Goal: Information Seeking & Learning: Learn about a topic

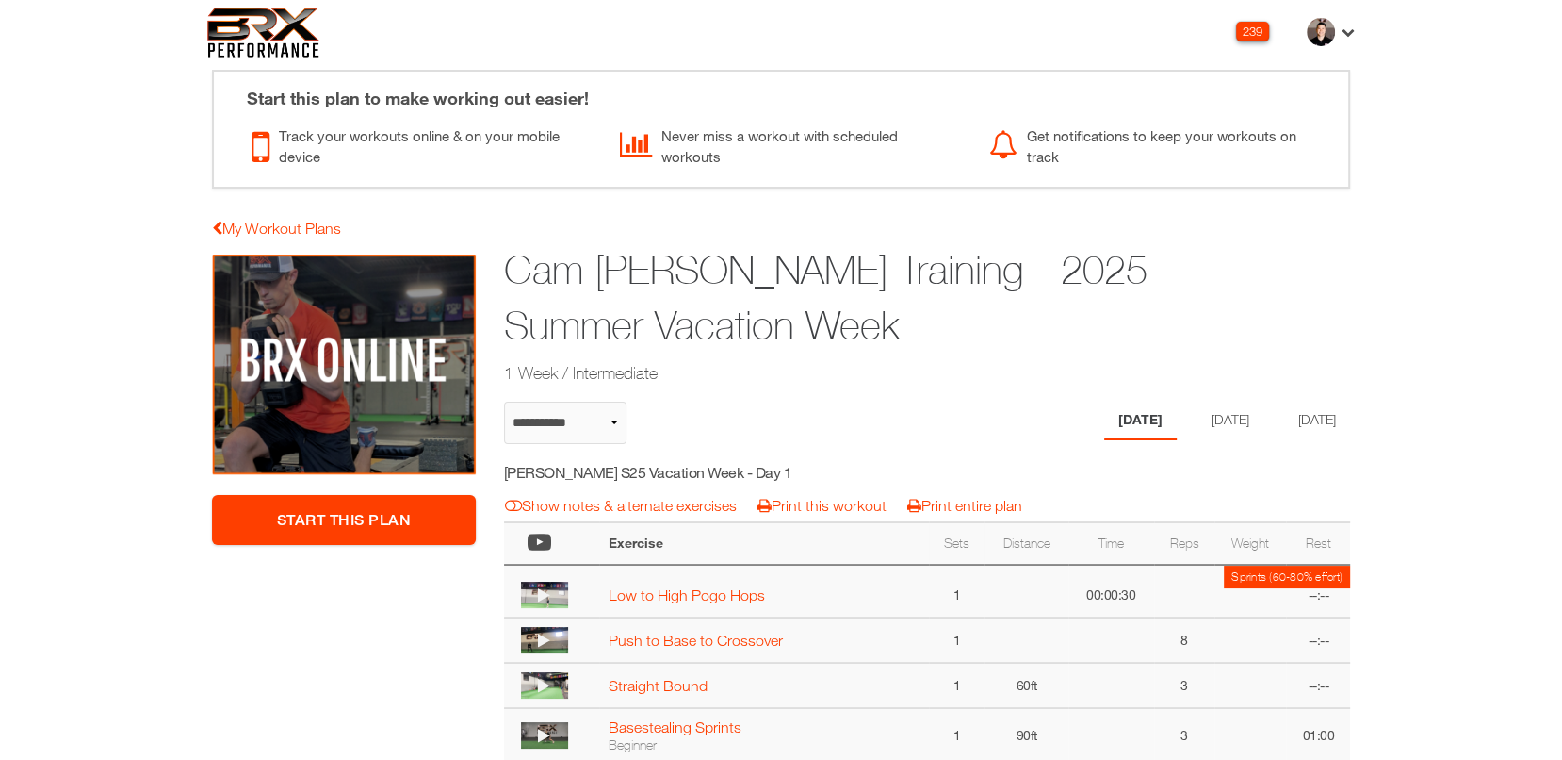
select select "**********"
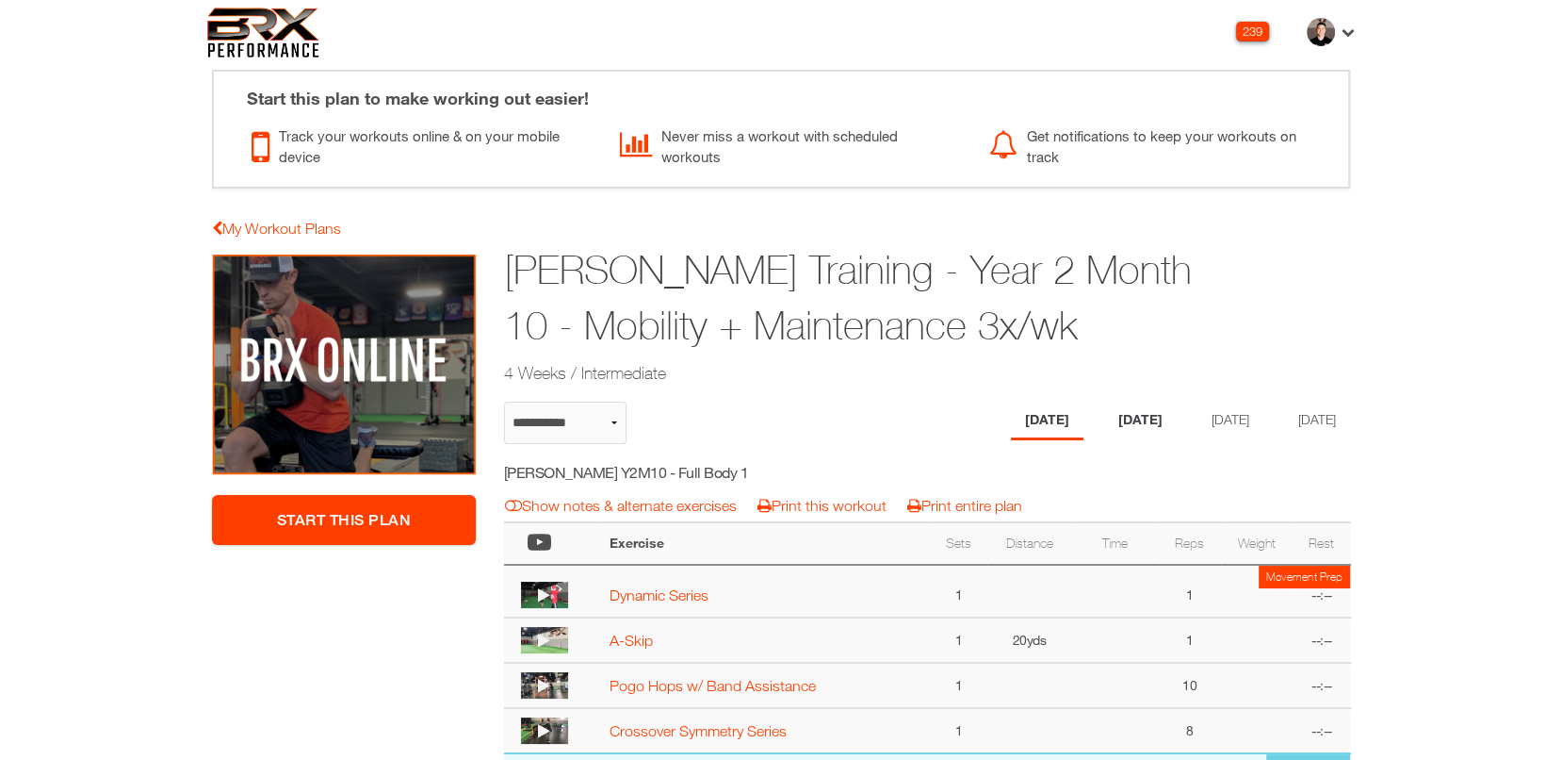
click at [1132, 419] on li "[DATE]" at bounding box center [1140, 420] width 73 height 39
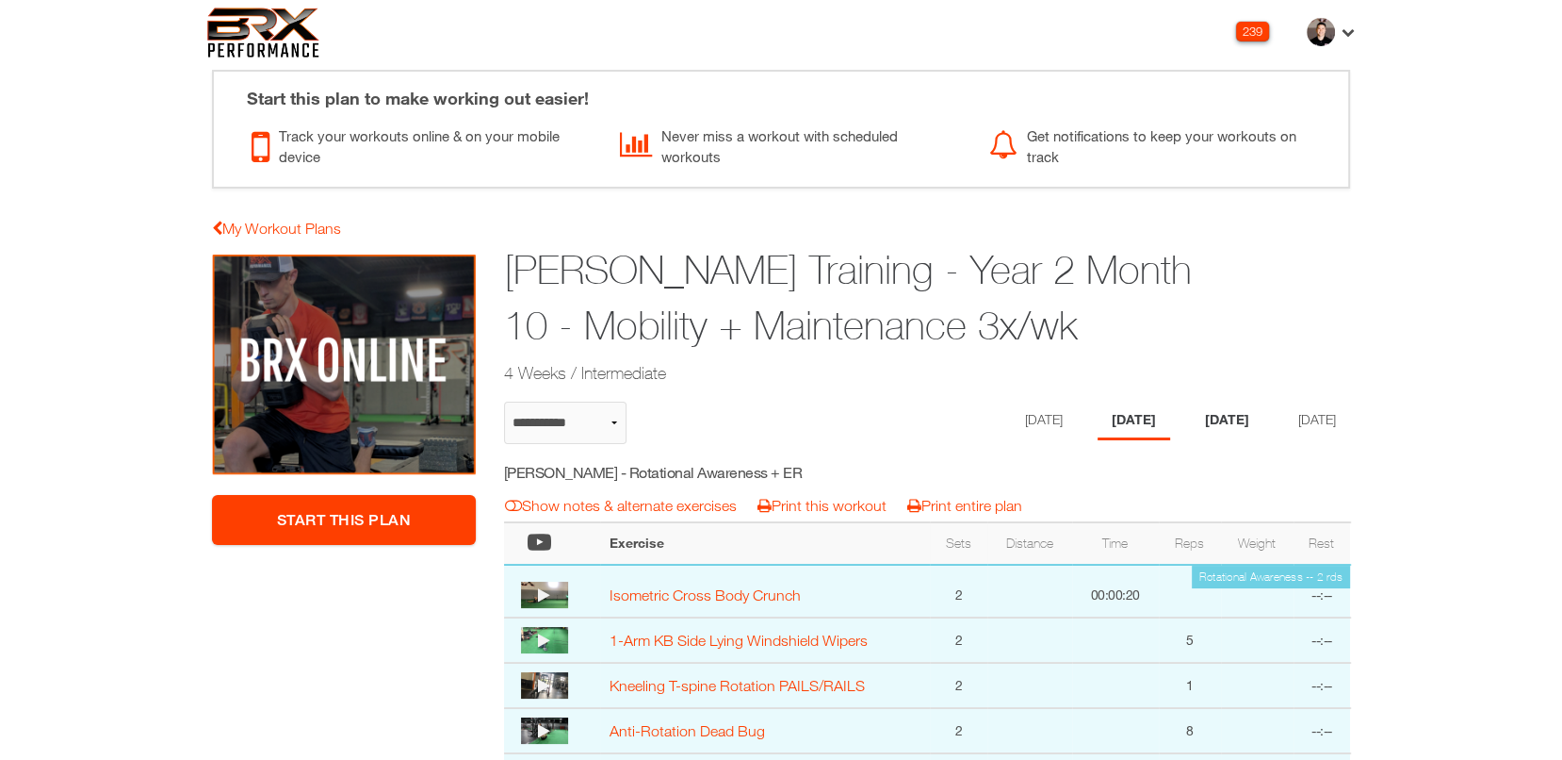
click at [1217, 427] on li "[DATE]" at bounding box center [1227, 420] width 73 height 39
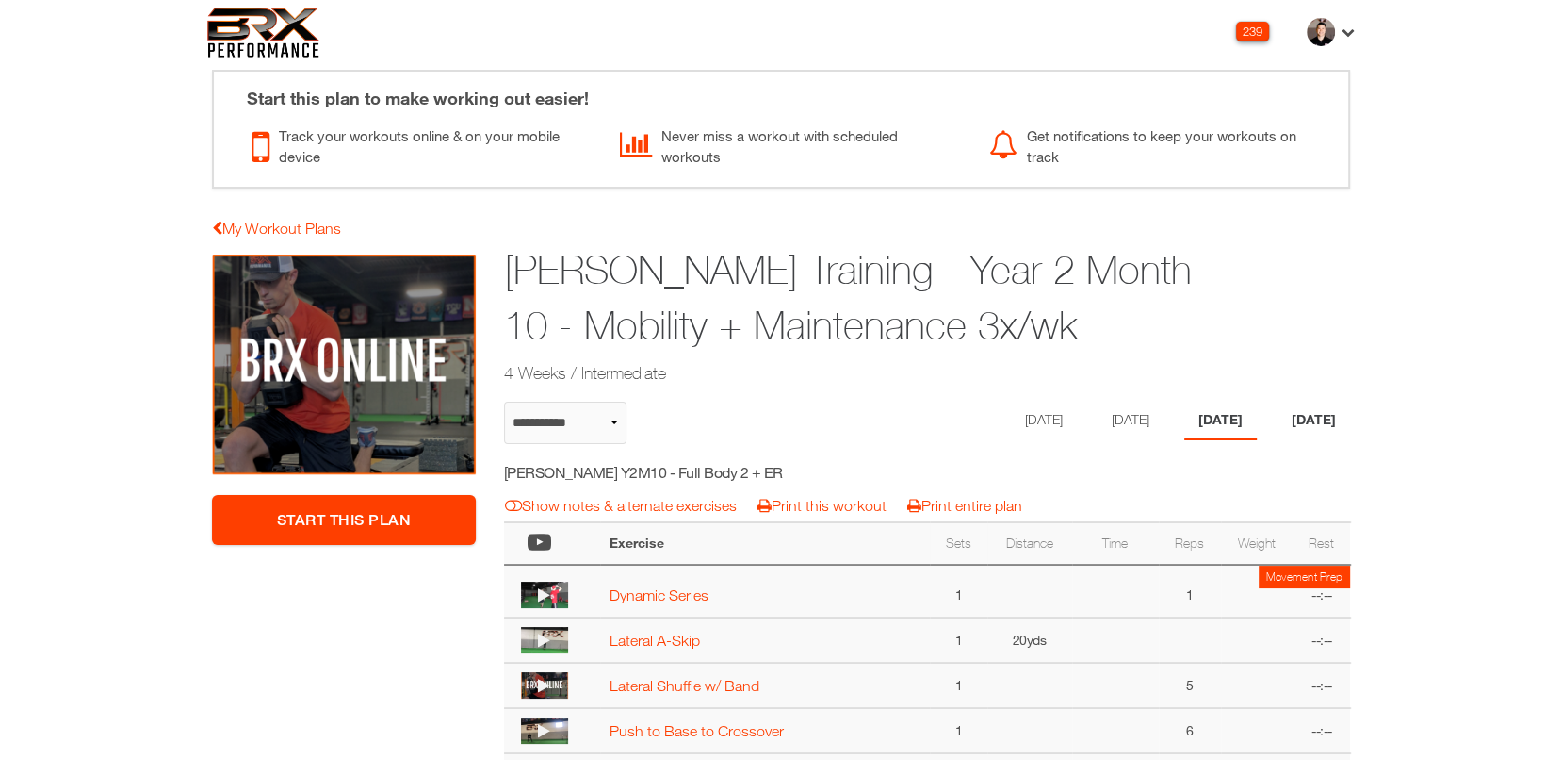
click at [1327, 412] on li "[DATE]" at bounding box center [1314, 420] width 73 height 39
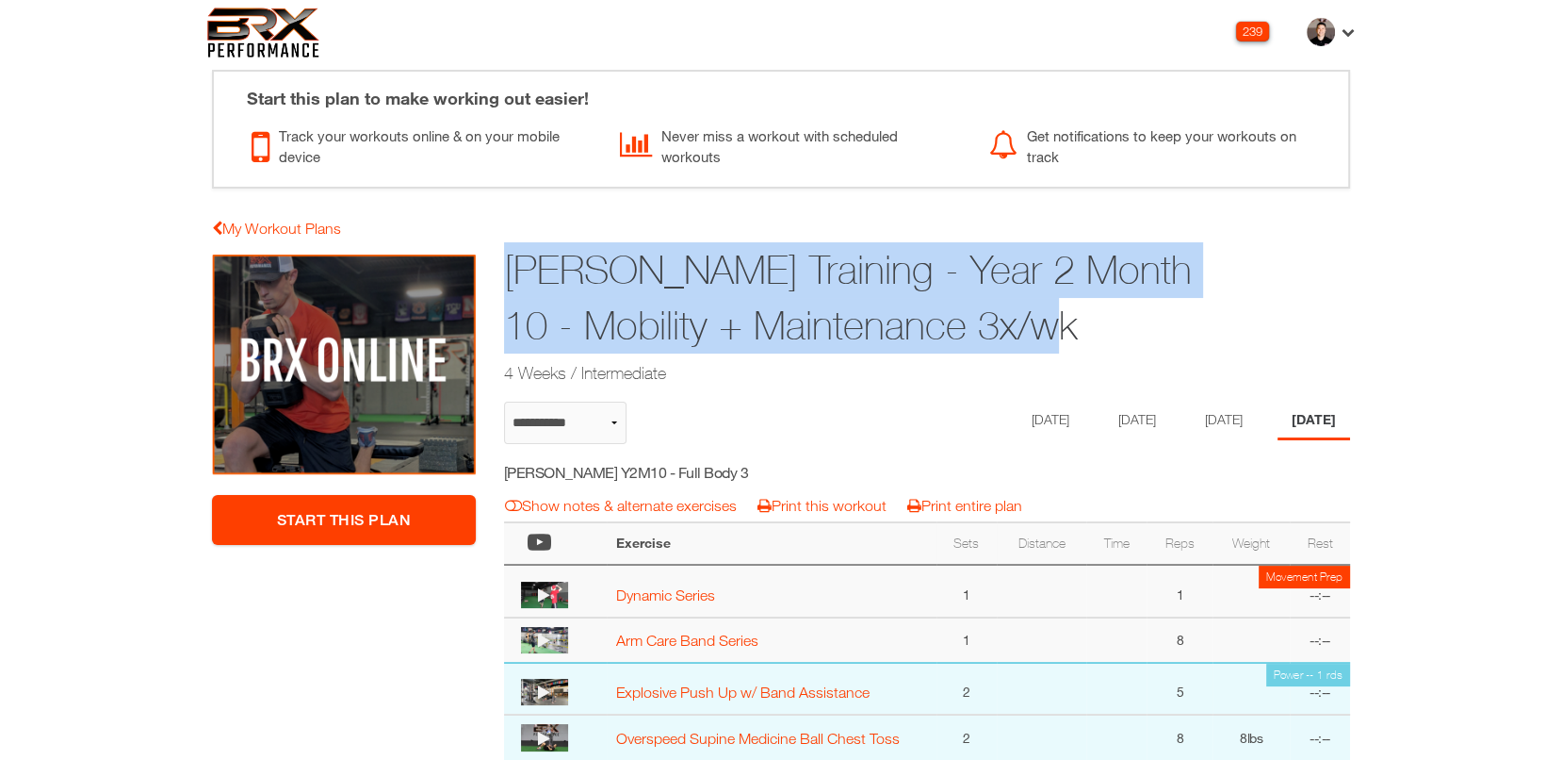
drag, startPoint x: 1014, startPoint y: 326, endPoint x: 501, endPoint y: 262, distance: 516.6
click at [501, 262] on div "[PERSON_NAME] Training - Year 2 Month 10 - Mobility + Maintenance 3x/wk 4 Weeks…" at bounding box center [854, 315] width 729 height 153
copy h1 "[PERSON_NAME] Training - Year 2 Month 10 - Mobility + Maintenance 3x/wk"
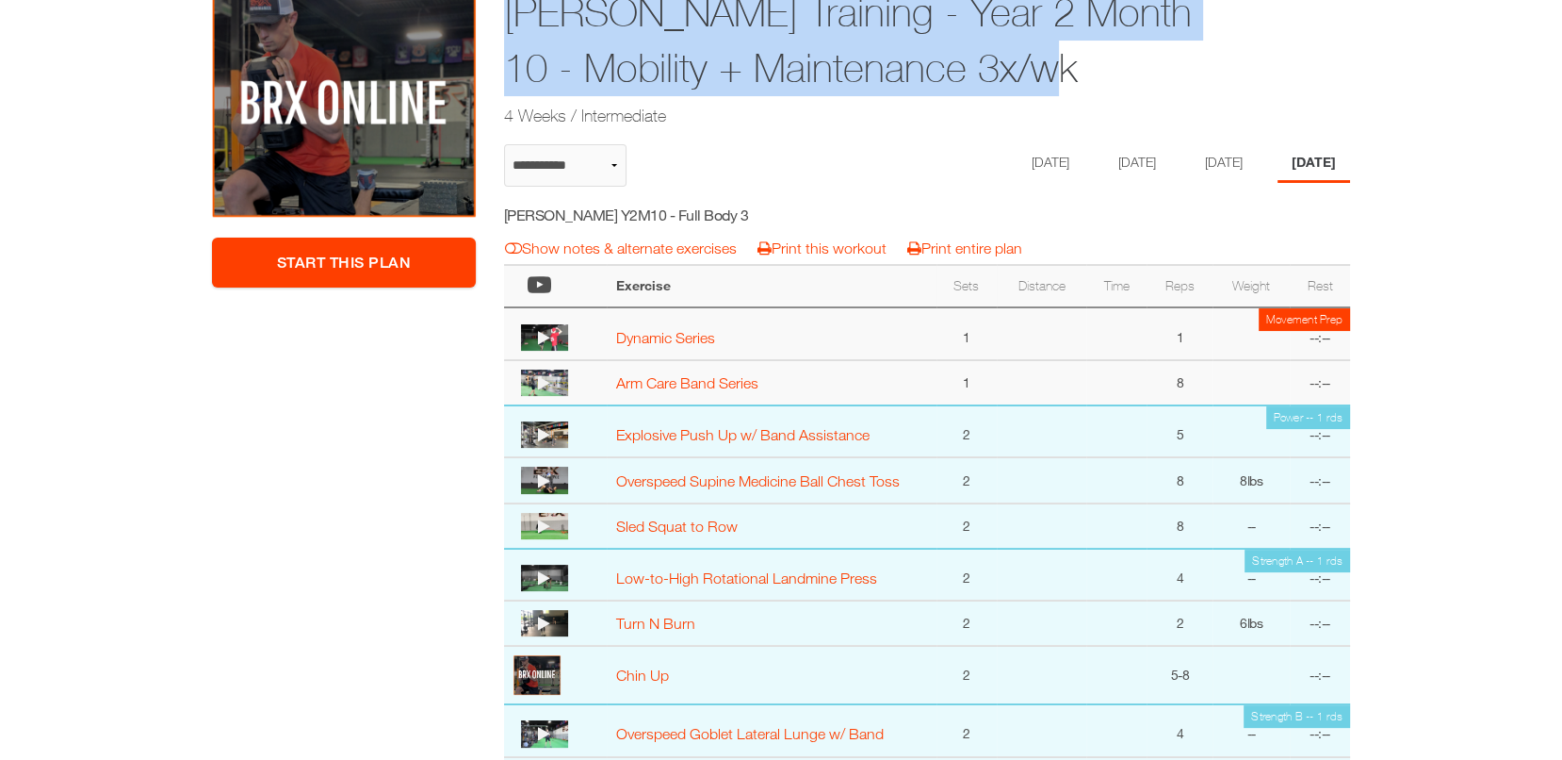
scroll to position [89, 0]
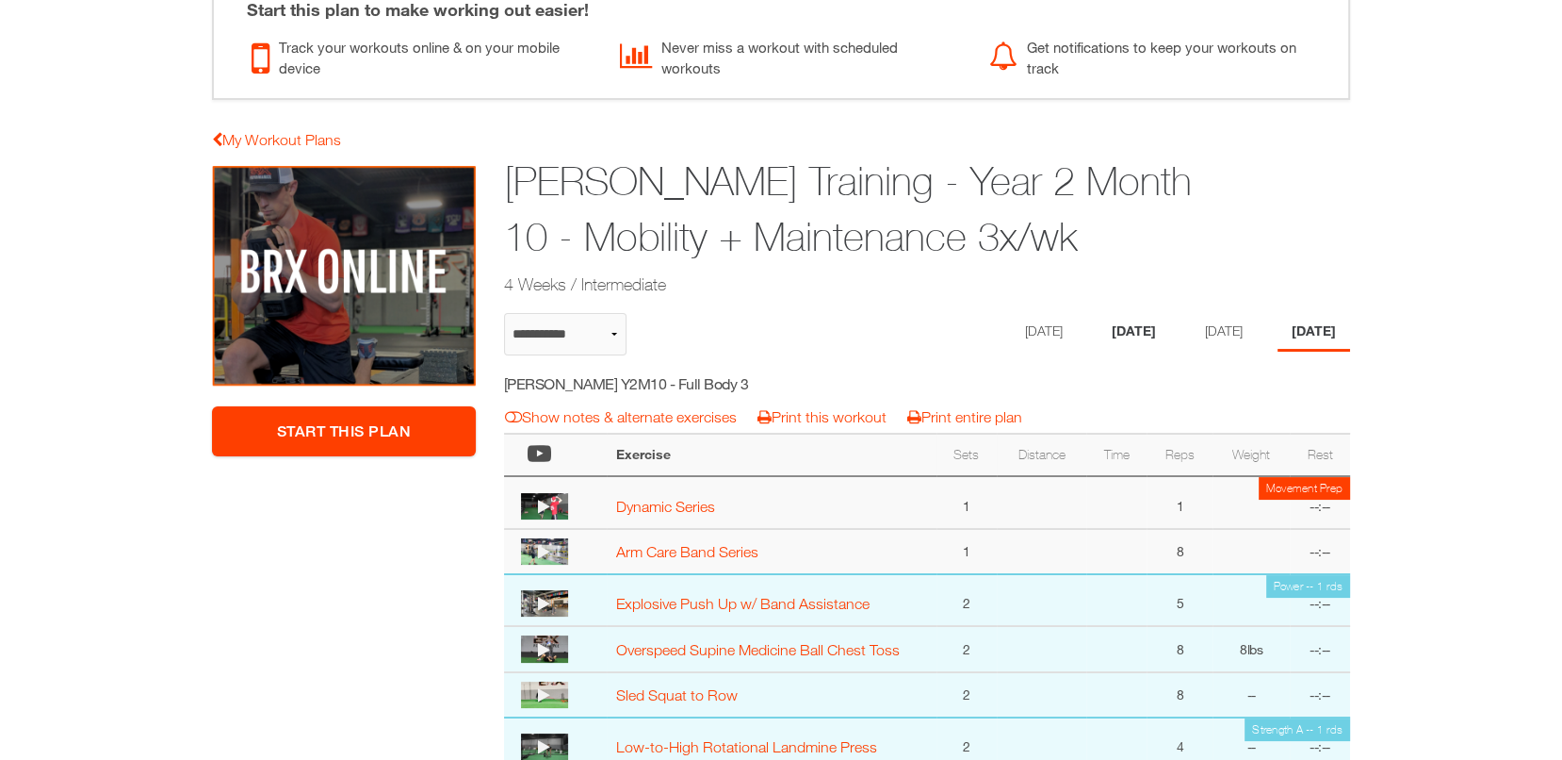
click at [1120, 319] on li "[DATE]" at bounding box center [1134, 332] width 73 height 39
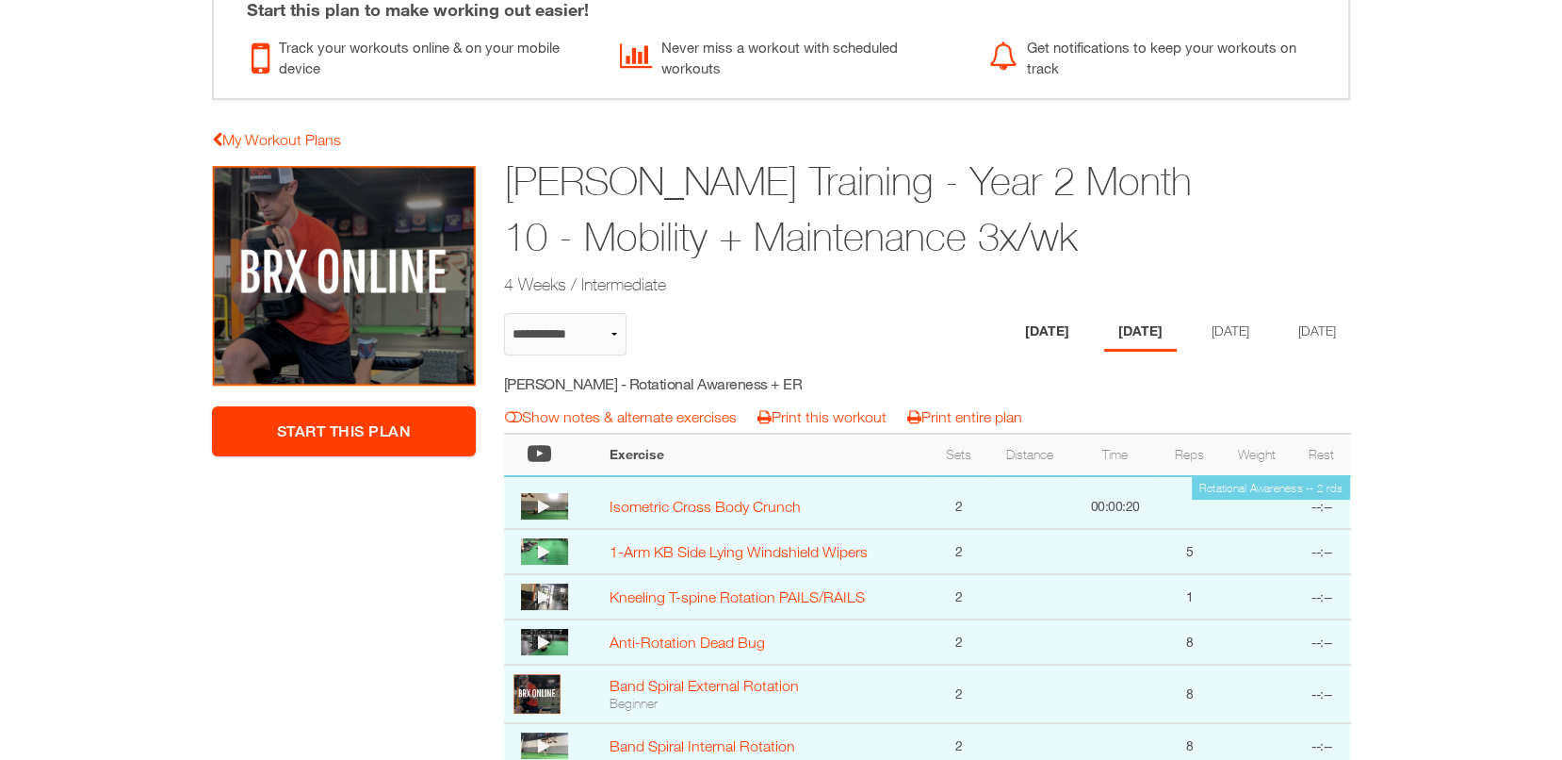
click at [1011, 325] on li "[DATE]" at bounding box center [1047, 332] width 73 height 39
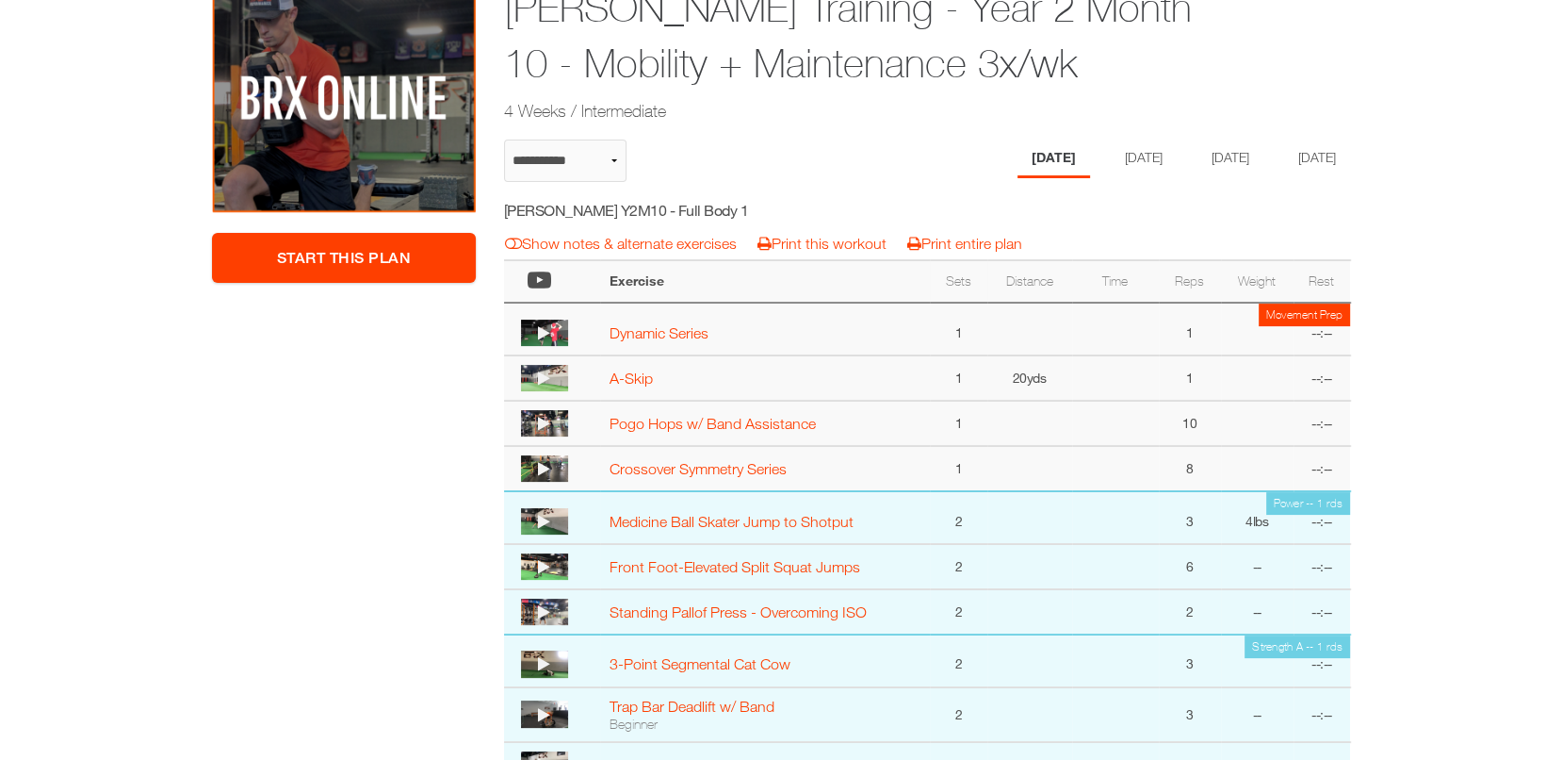
scroll to position [109, 0]
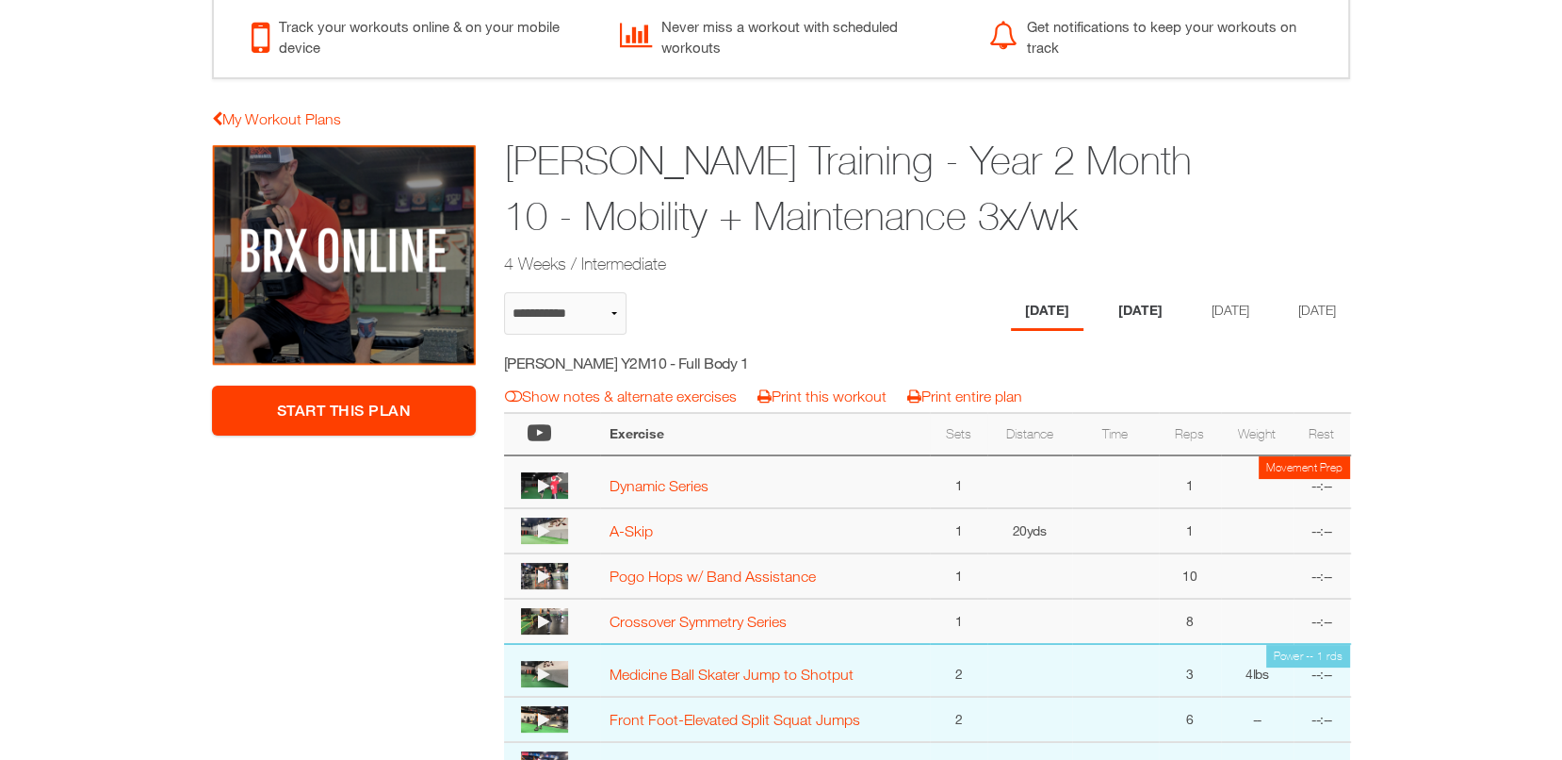
click at [1142, 302] on li "[DATE]" at bounding box center [1140, 311] width 73 height 39
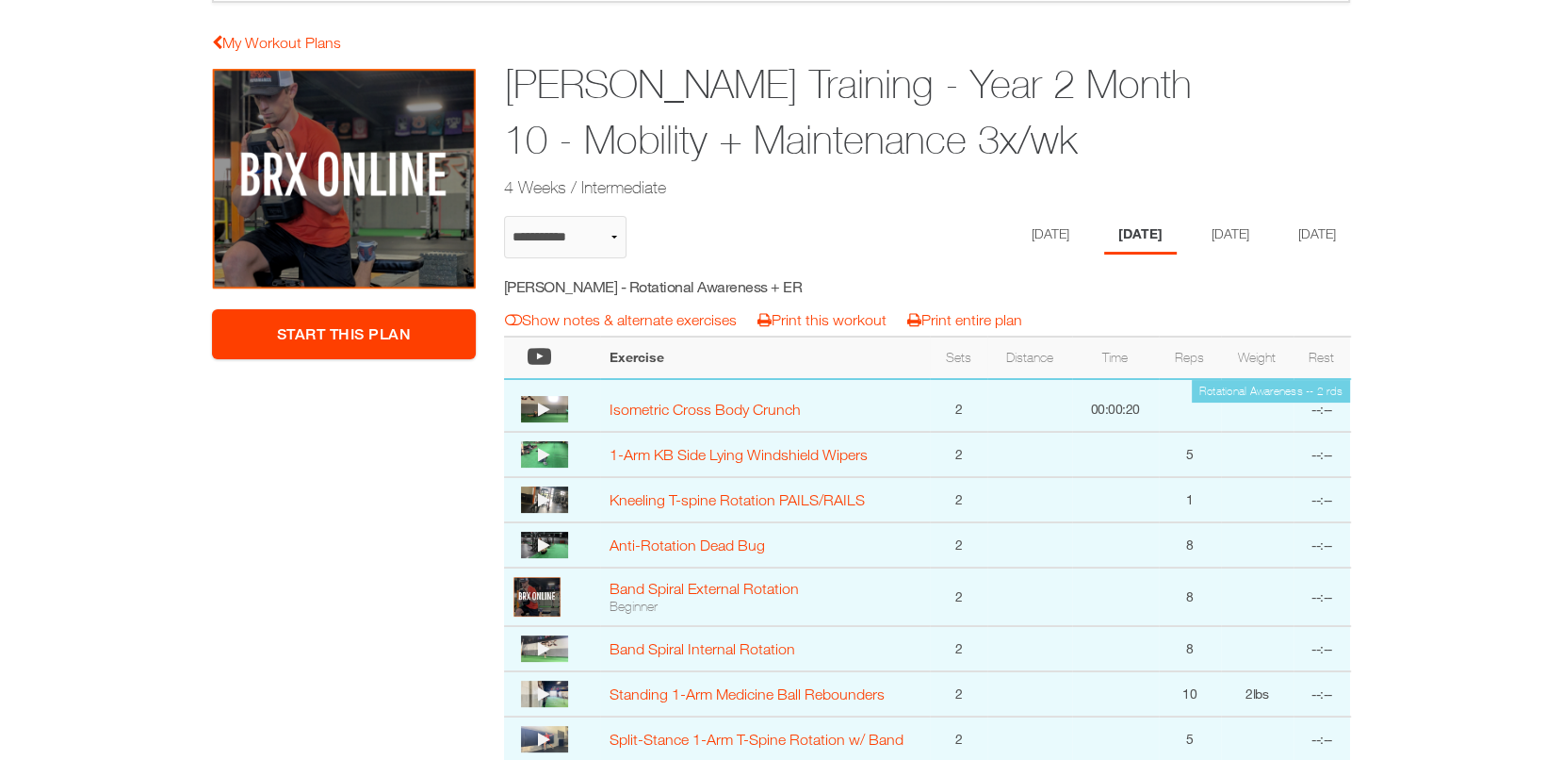
scroll to position [146, 0]
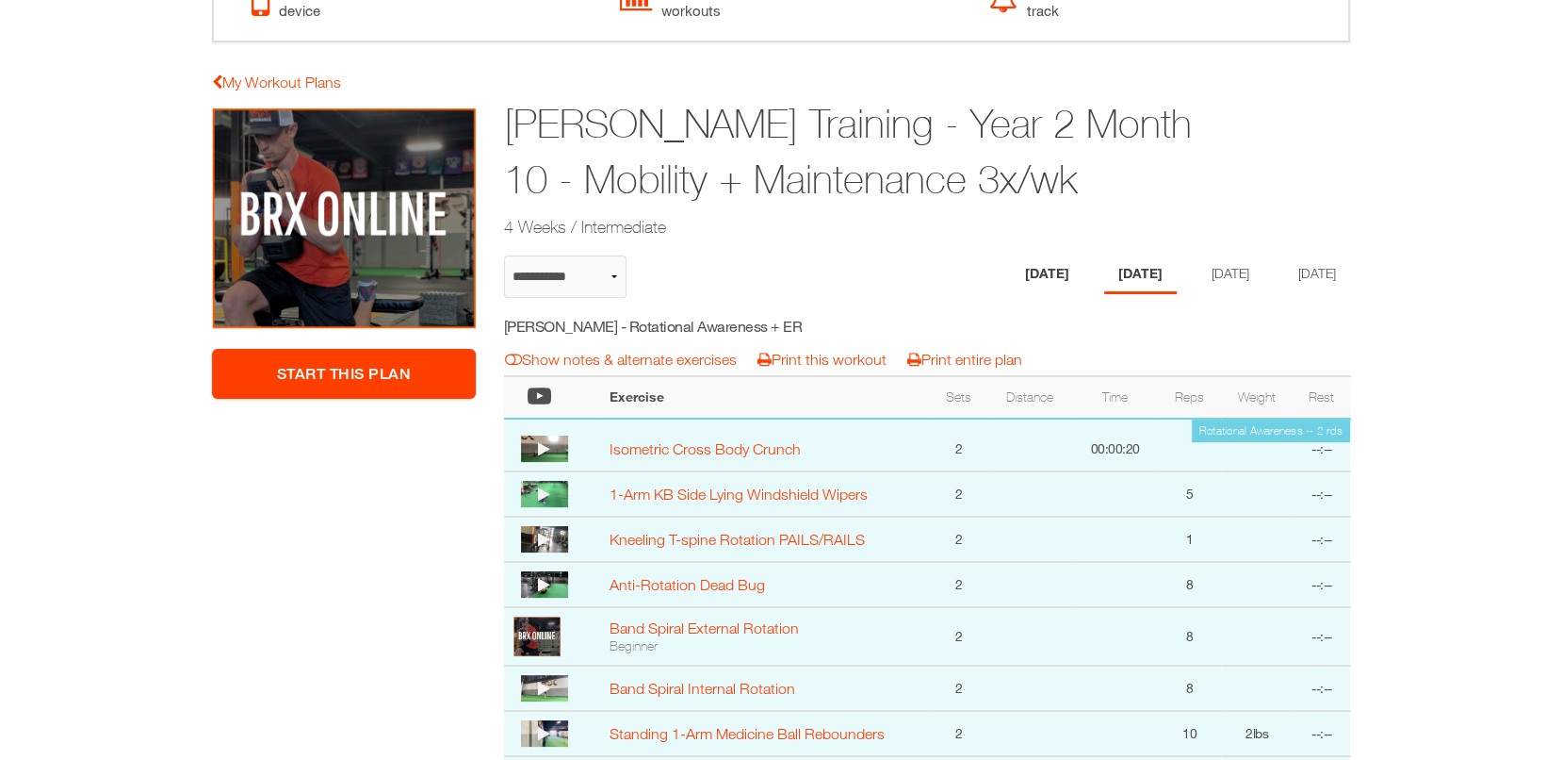
click at [1016, 255] on li "[DATE]" at bounding box center [1047, 274] width 73 height 39
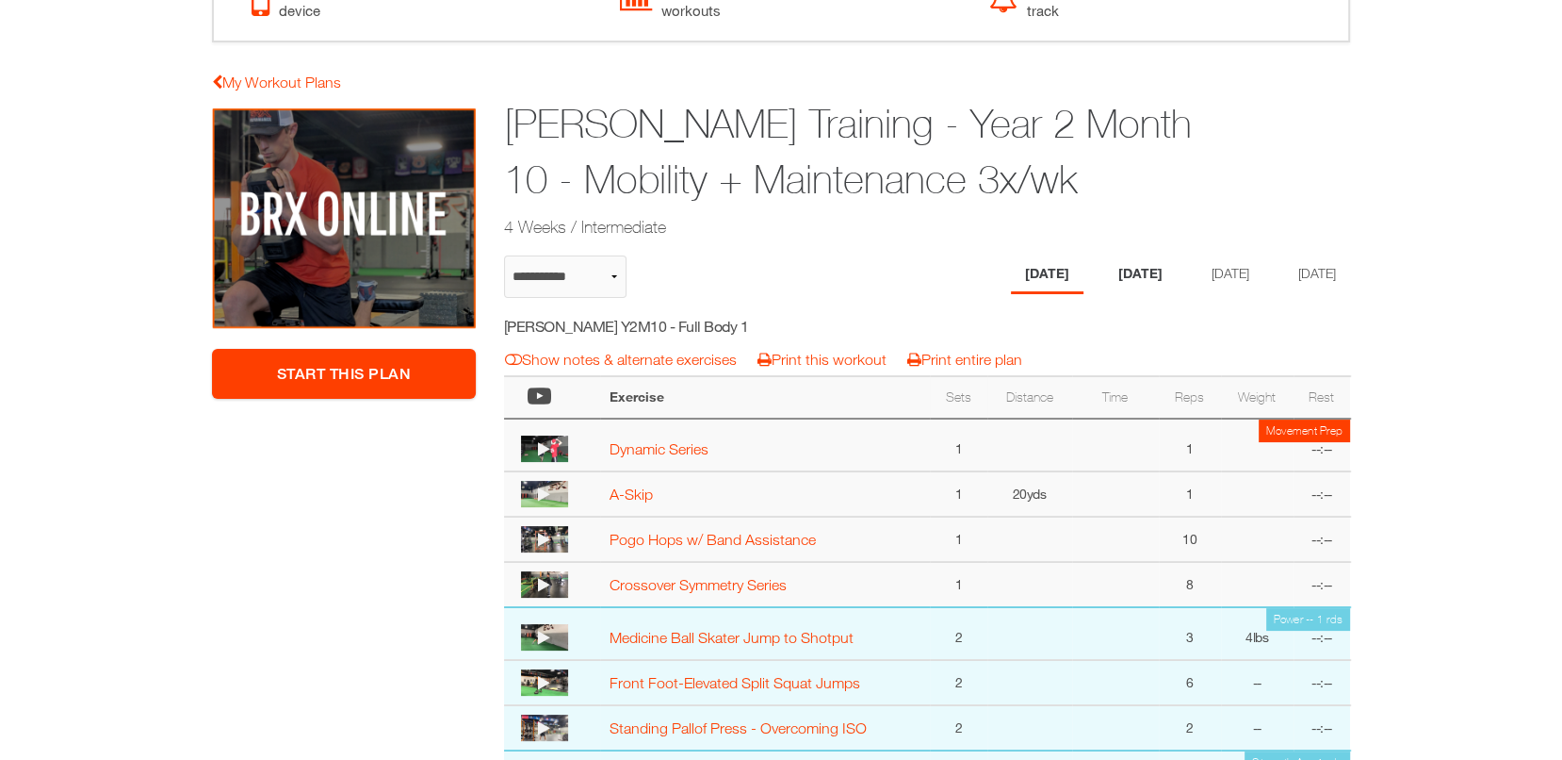
click at [1118, 271] on li "[DATE]" at bounding box center [1140, 274] width 73 height 39
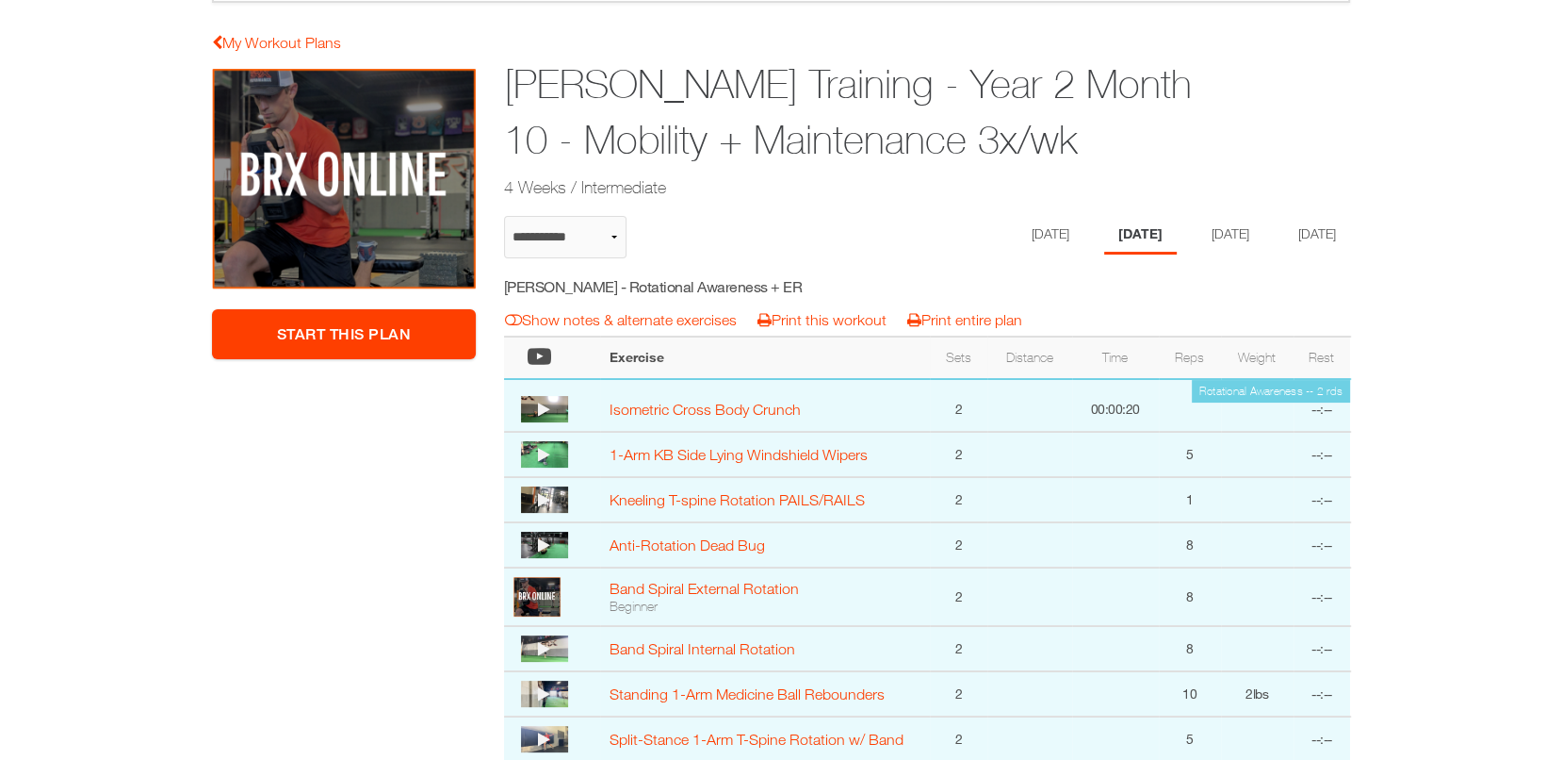
scroll to position [0, 0]
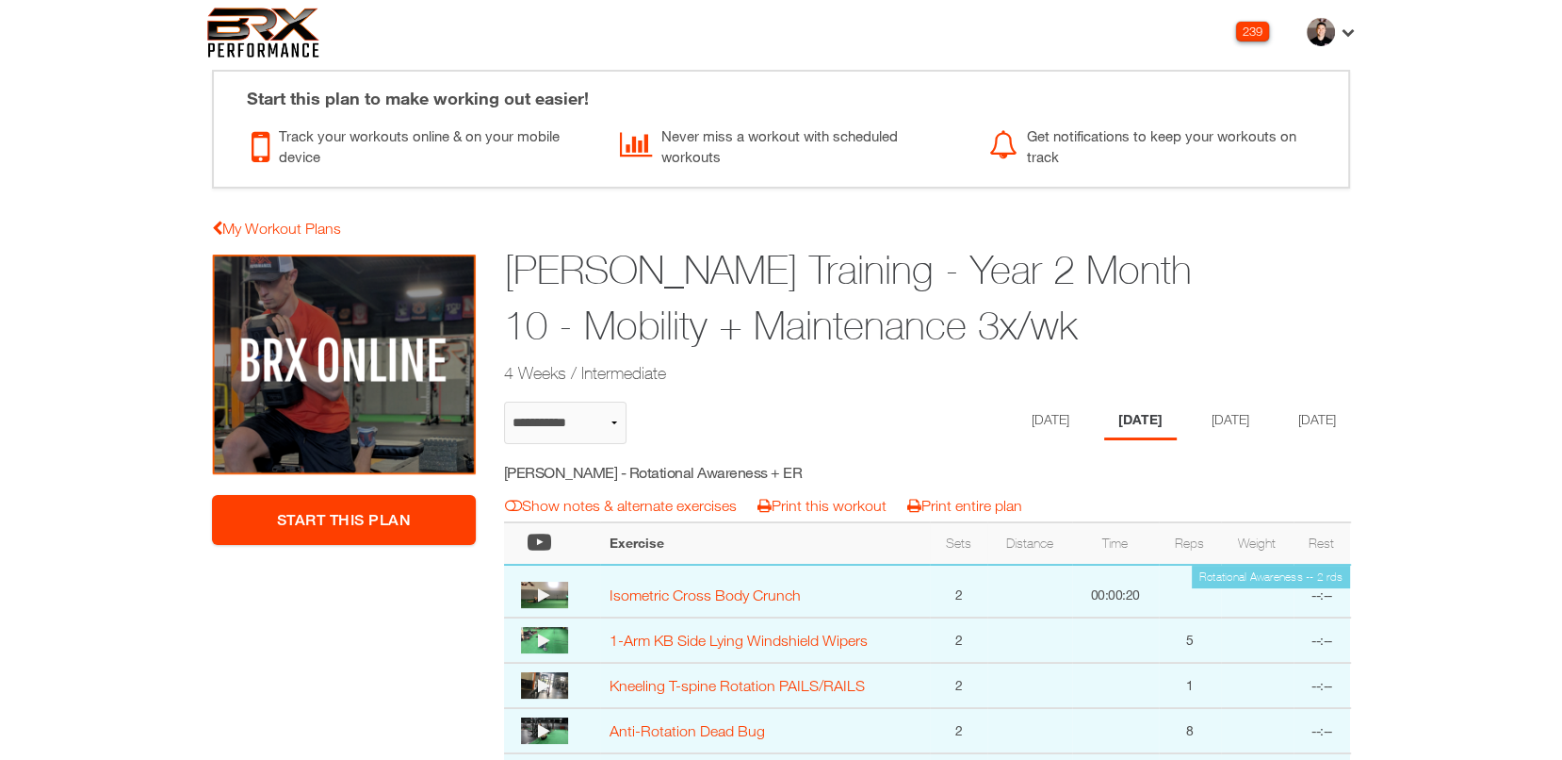
click at [723, 473] on h5 "[PERSON_NAME] - Rotational Awareness + ER" at bounding box center [672, 472] width 336 height 21
copy div "[PERSON_NAME] - Rotational Awareness + ER notes & alternates | Print Workout | …"
click at [1235, 417] on li "[DATE]" at bounding box center [1227, 420] width 73 height 39
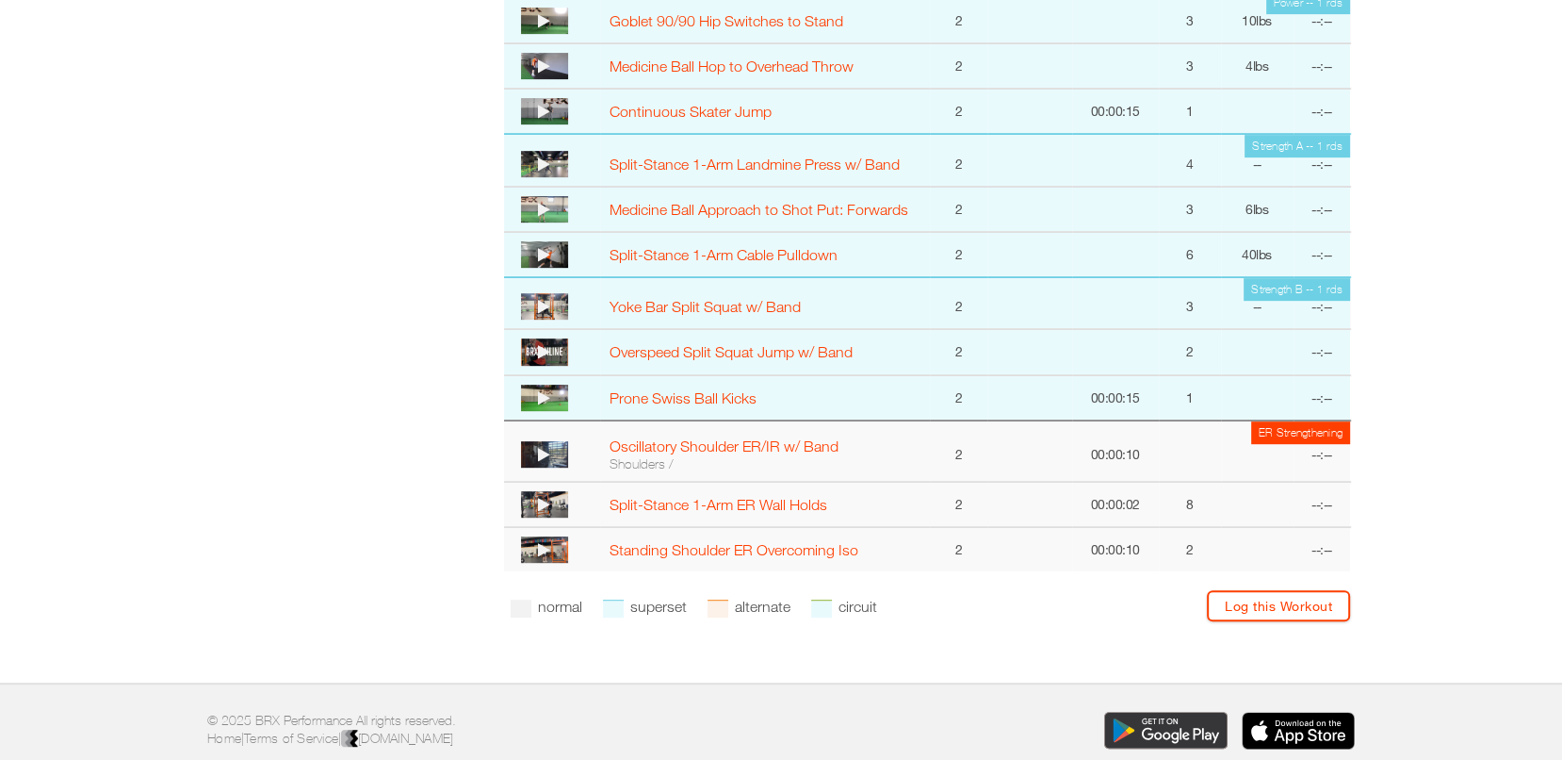
scroll to position [816, 0]
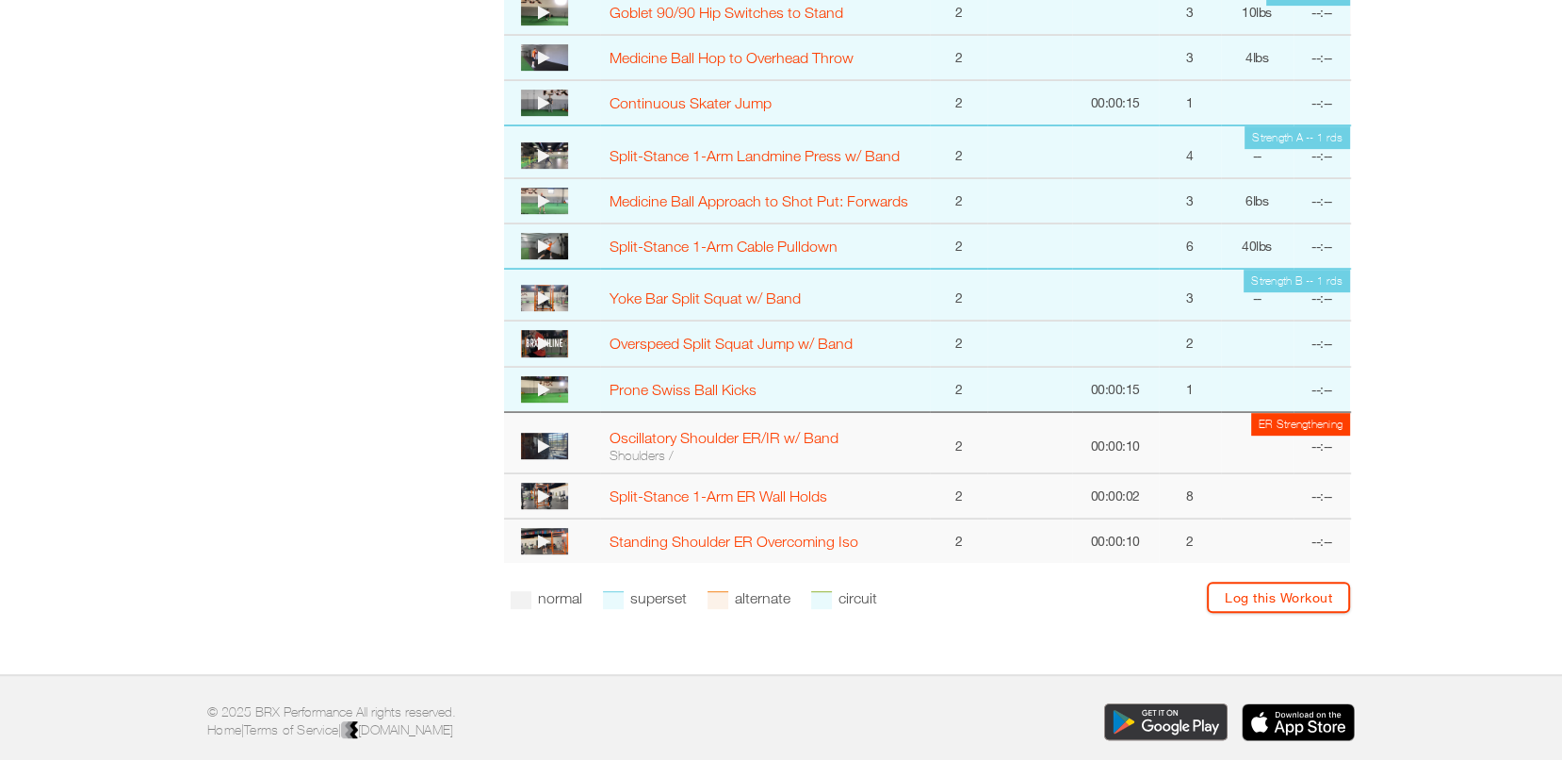
select select "**********"
